Goal: Check status: Check status

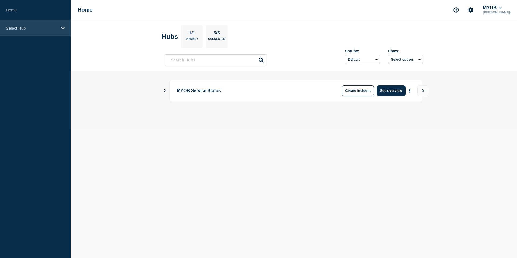
click at [57, 27] on p "Select Hub" at bounding box center [32, 28] width 52 height 5
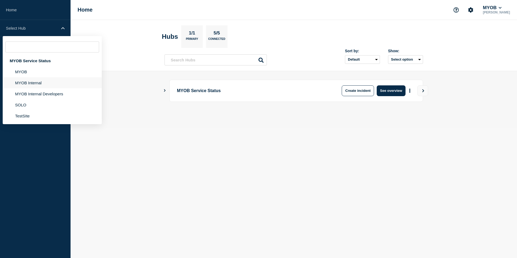
click at [49, 83] on li "MYOB Internal" at bounding box center [52, 82] width 99 height 11
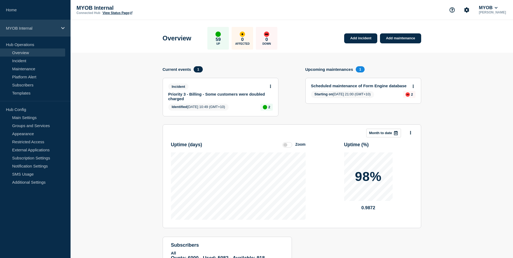
click at [60, 30] on div "MYOB Internal" at bounding box center [35, 28] width 70 height 16
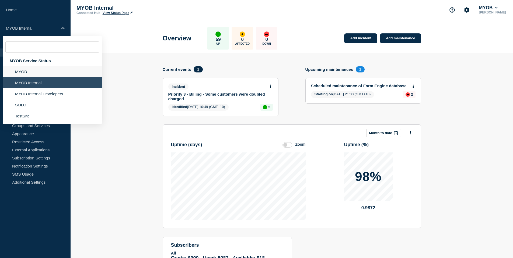
click at [43, 74] on li "MYOB" at bounding box center [52, 71] width 99 height 11
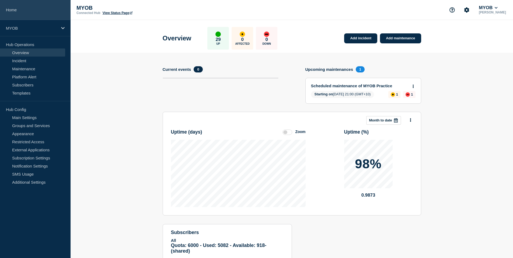
click at [32, 9] on link "Home" at bounding box center [35, 10] width 70 height 20
